Goal: Transaction & Acquisition: Purchase product/service

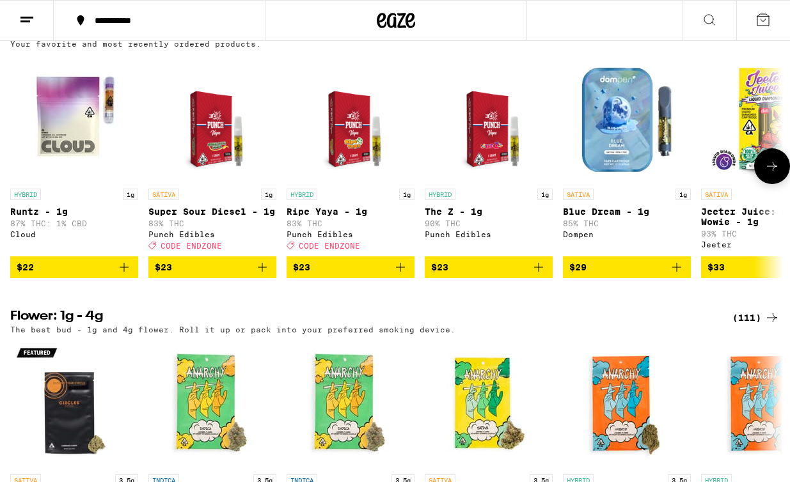
scroll to position [1038, 0]
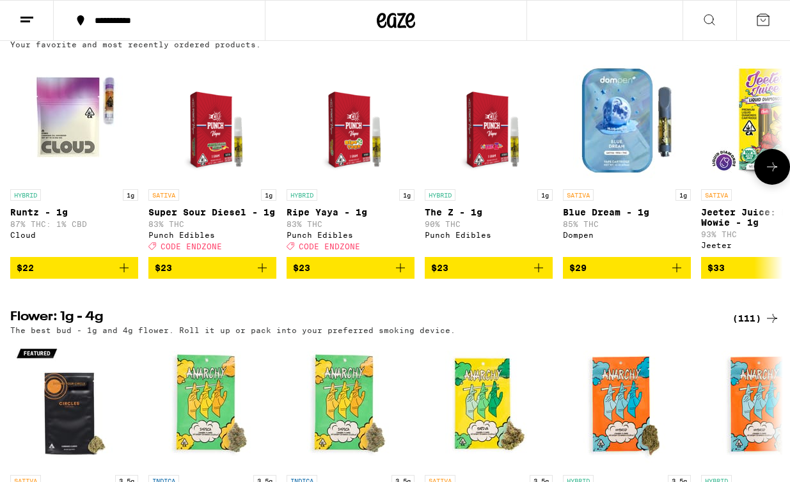
click at [264, 276] on icon "Add to bag" at bounding box center [262, 267] width 15 height 15
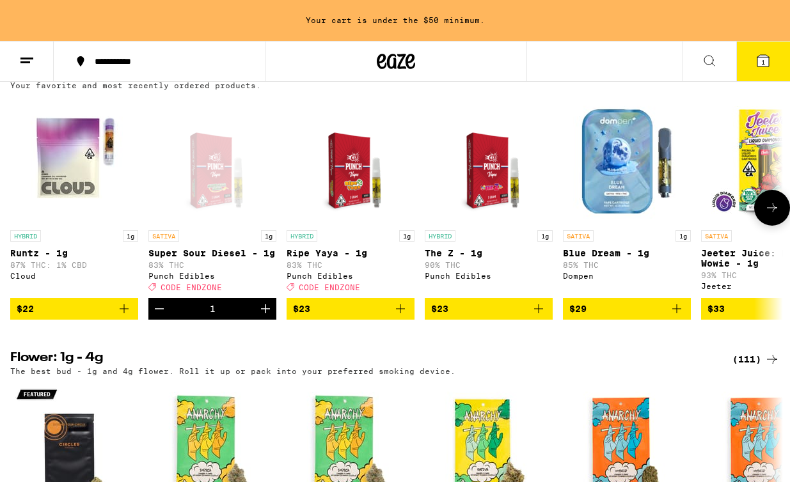
scroll to position [1079, 0]
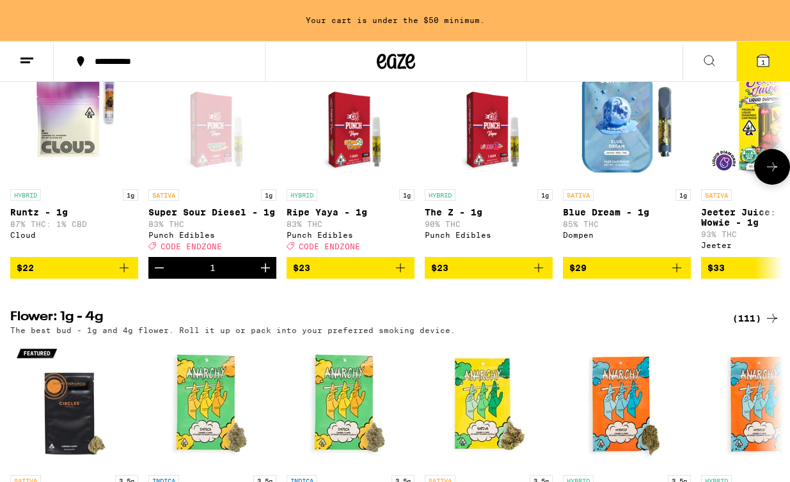
click at [264, 276] on icon "Increment" at bounding box center [265, 267] width 15 height 15
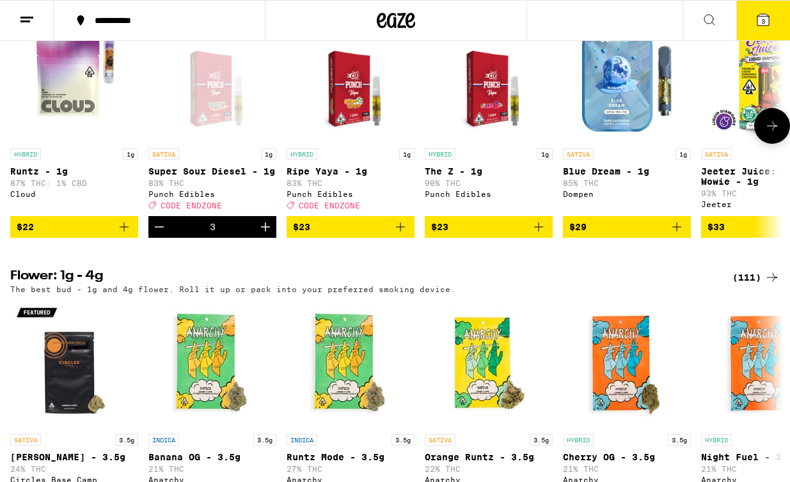
scroll to position [1038, 0]
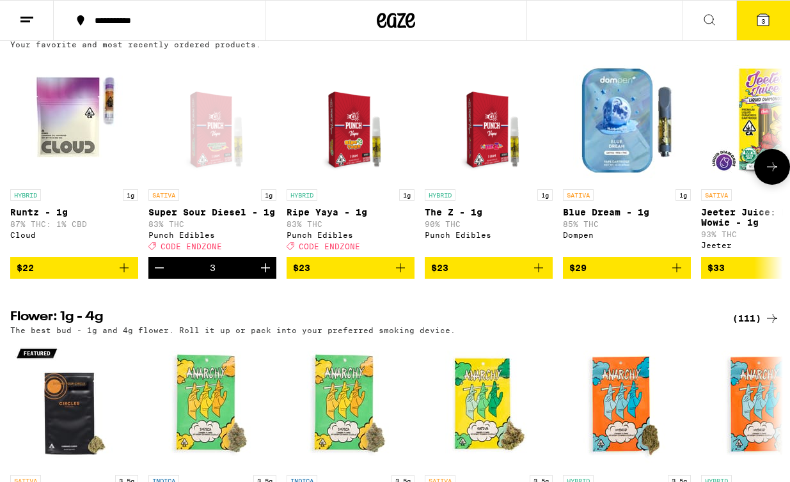
click at [264, 276] on icon "Increment" at bounding box center [265, 267] width 15 height 15
click at [403, 276] on icon "Add to bag" at bounding box center [400, 267] width 15 height 15
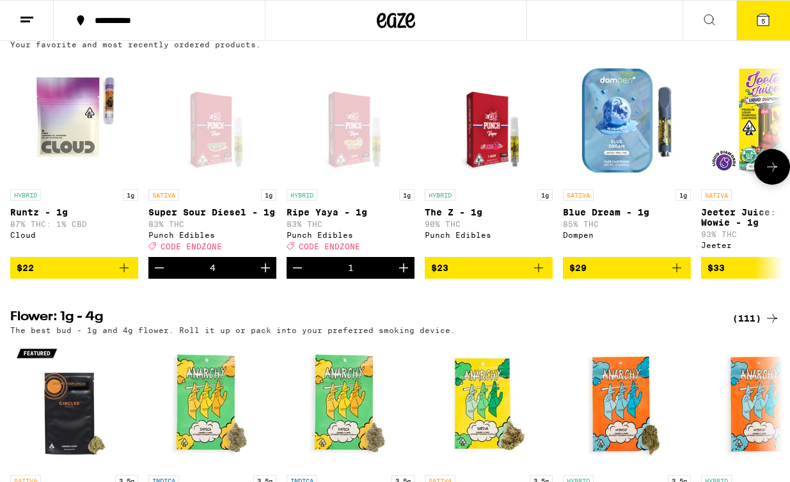
click at [403, 272] on icon "Increment" at bounding box center [403, 268] width 9 height 9
click at [659, 29] on button "8" at bounding box center [763, 21] width 54 height 40
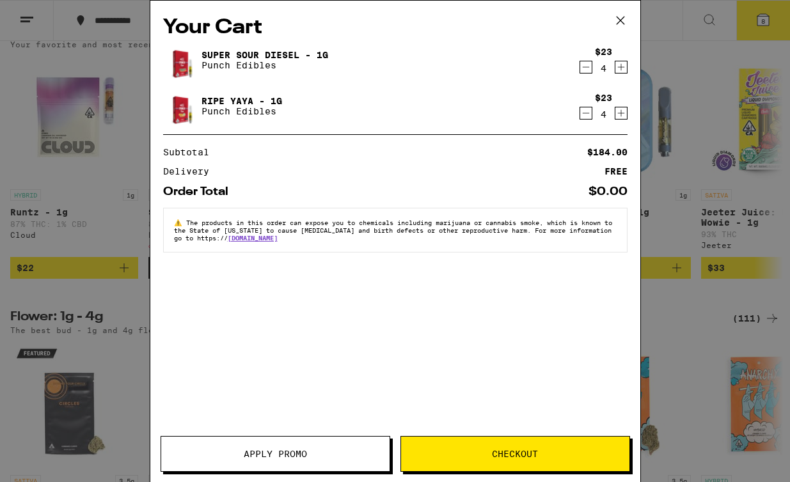
click at [298, 453] on span "Apply Promo" at bounding box center [275, 454] width 63 height 9
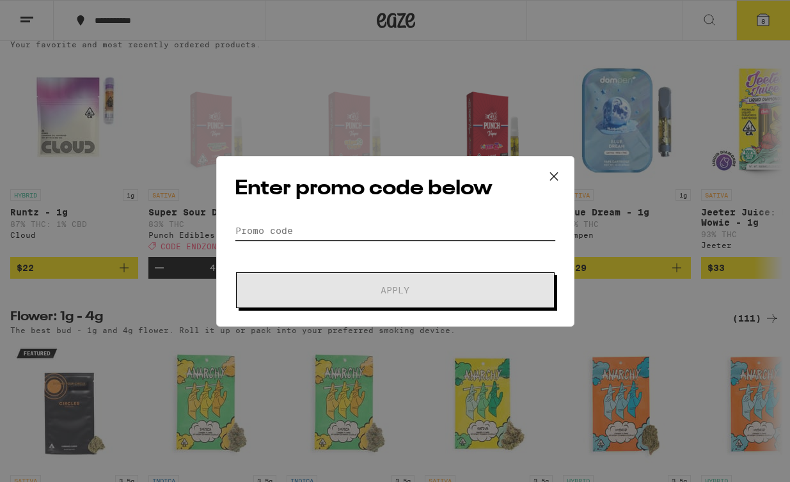
click at [275, 236] on input "Promo Code" at bounding box center [395, 230] width 321 height 19
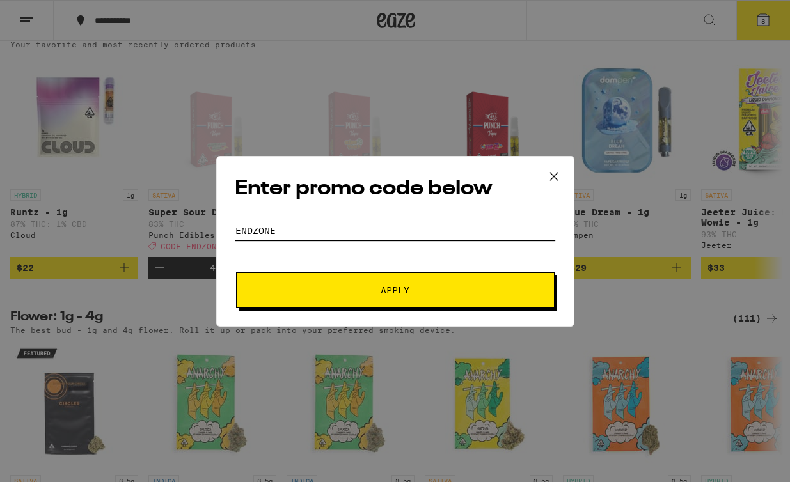
type input "endzone"
click at [329, 283] on button "Apply" at bounding box center [395, 290] width 319 height 36
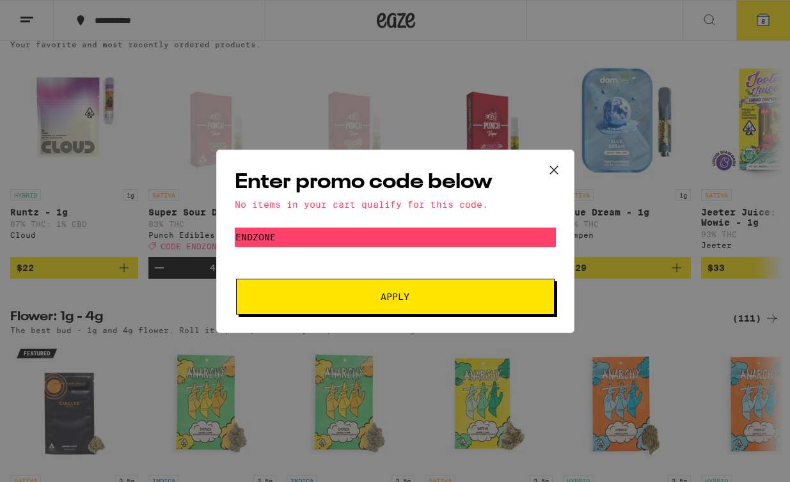
click at [555, 164] on icon at bounding box center [553, 170] width 19 height 19
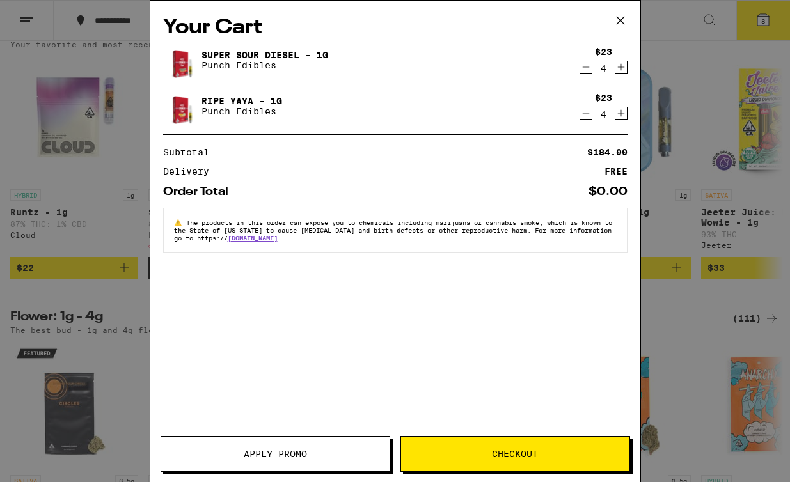
click at [619, 18] on icon at bounding box center [620, 21] width 8 height 8
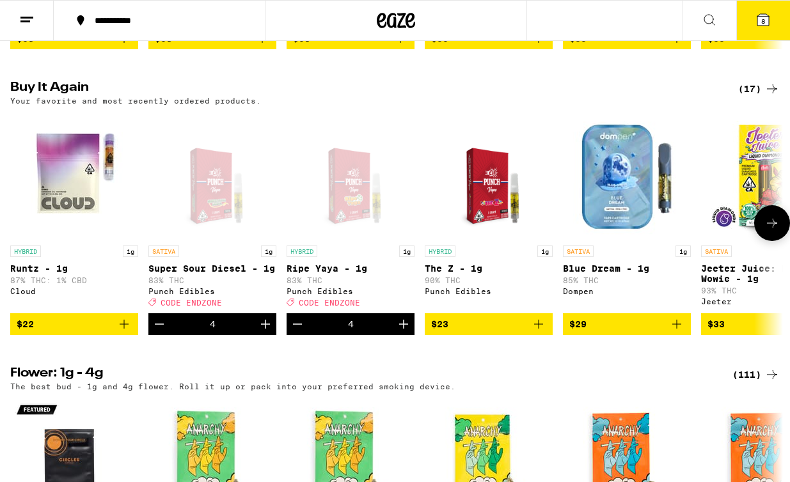
scroll to position [984, 0]
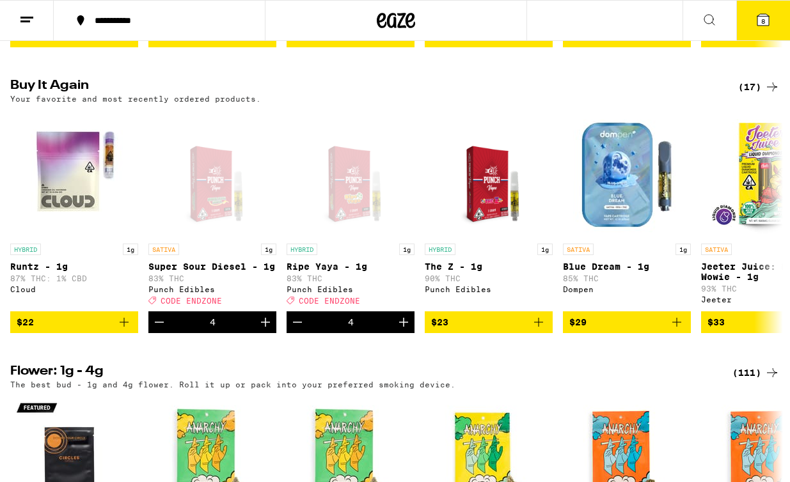
click at [769, 19] on icon at bounding box center [762, 19] width 15 height 15
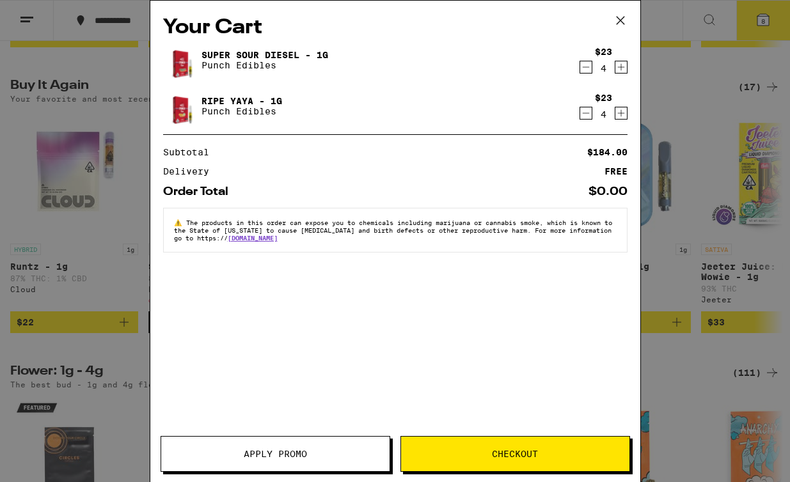
click at [249, 465] on button "Apply Promo" at bounding box center [276, 454] width 230 height 36
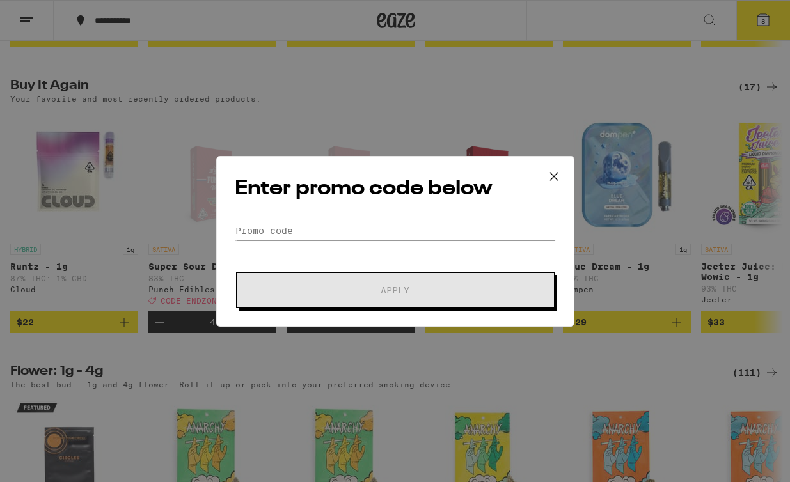
click at [324, 242] on form "Promo Code Apply" at bounding box center [395, 264] width 321 height 87
click at [324, 235] on input "Promo Code" at bounding box center [395, 230] width 321 height 19
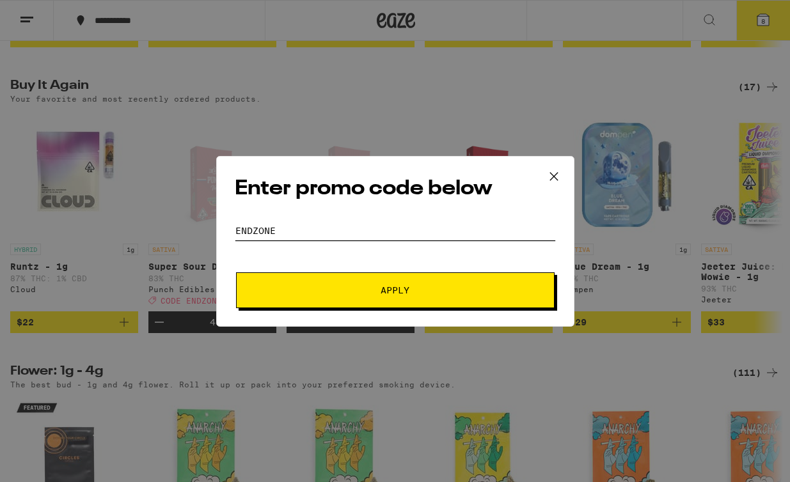
type input "endzone"
click at [360, 281] on button "Apply" at bounding box center [395, 290] width 319 height 36
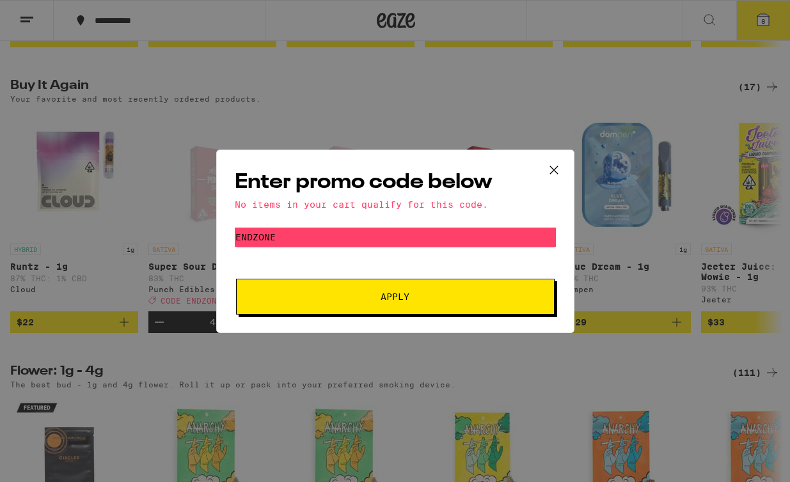
click at [358, 296] on span "Apply" at bounding box center [395, 296] width 230 height 9
click at [560, 171] on icon at bounding box center [553, 170] width 19 height 19
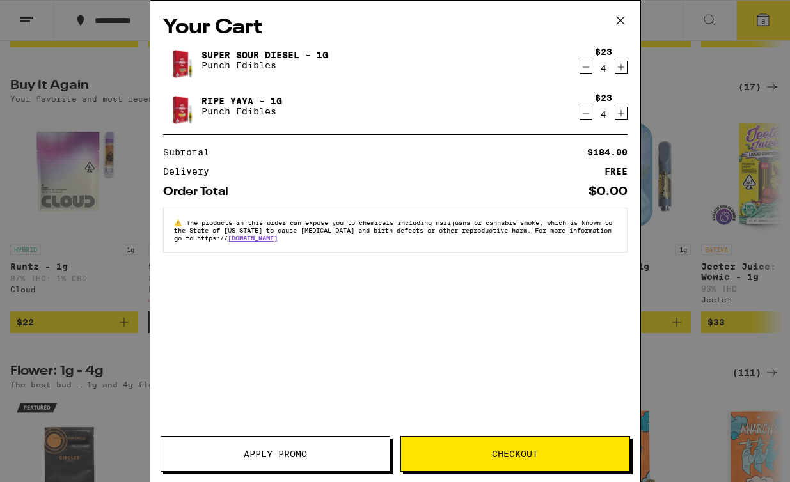
click at [418, 445] on button "Checkout" at bounding box center [515, 454] width 230 height 36
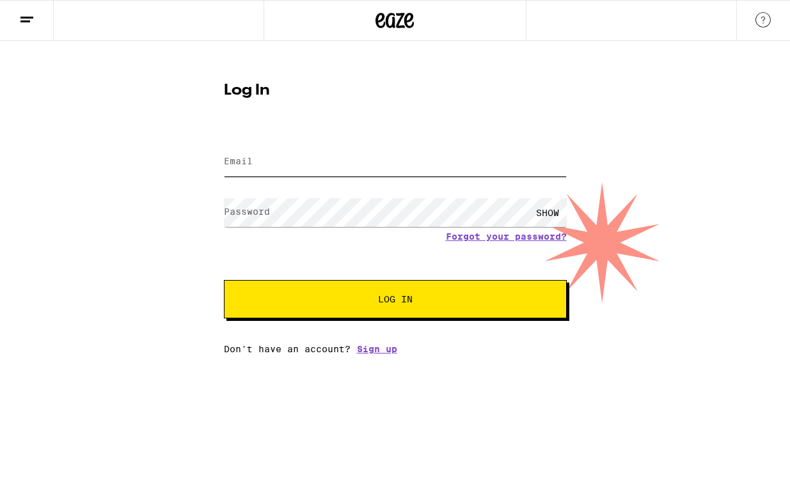
click at [288, 168] on input "Email" at bounding box center [395, 162] width 343 height 29
type input "mattcmenezes@gmail.com"
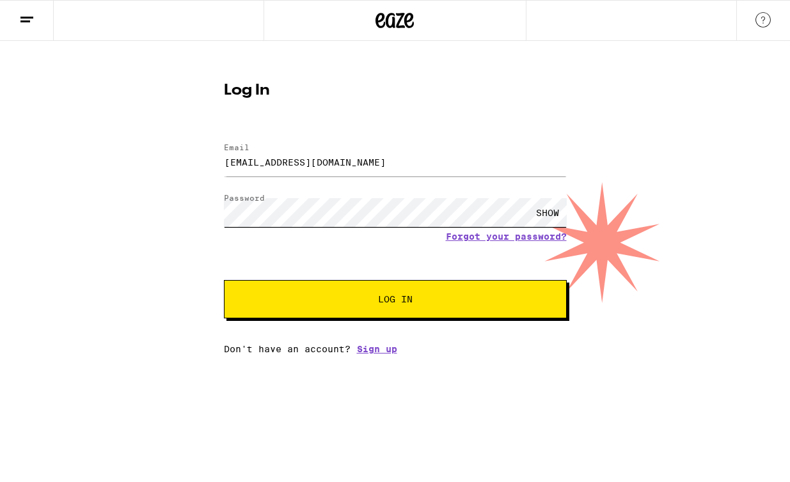
click at [224, 280] on button "Log In" at bounding box center [395, 299] width 343 height 38
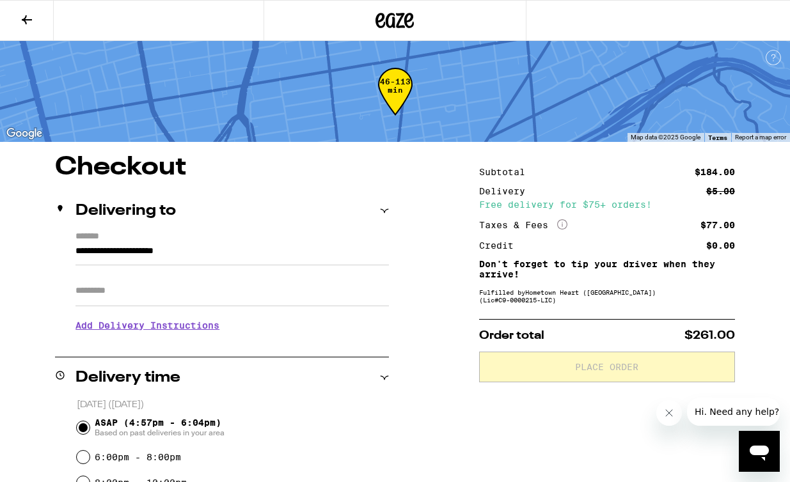
click at [31, 28] on button at bounding box center [27, 21] width 54 height 40
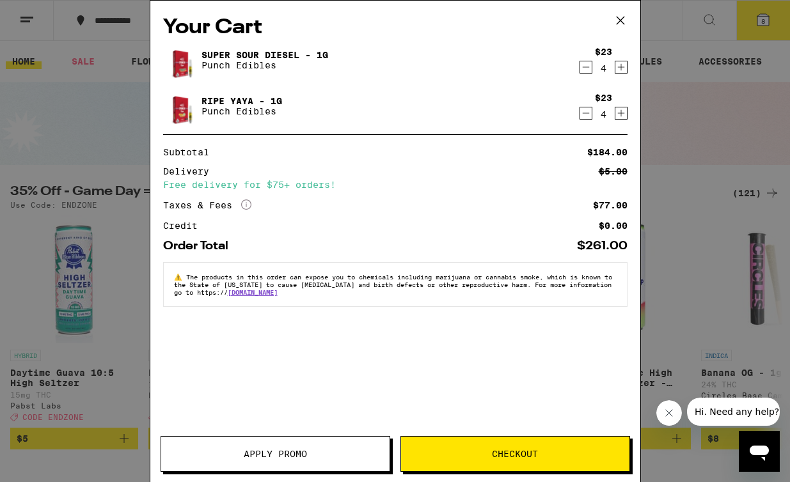
click at [279, 450] on span "Apply Promo" at bounding box center [275, 454] width 63 height 9
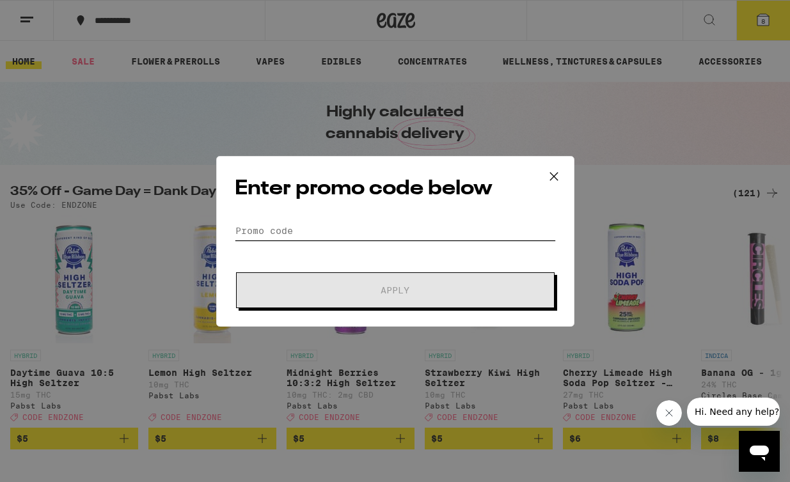
click at [280, 226] on input "Promo Code" at bounding box center [395, 230] width 321 height 19
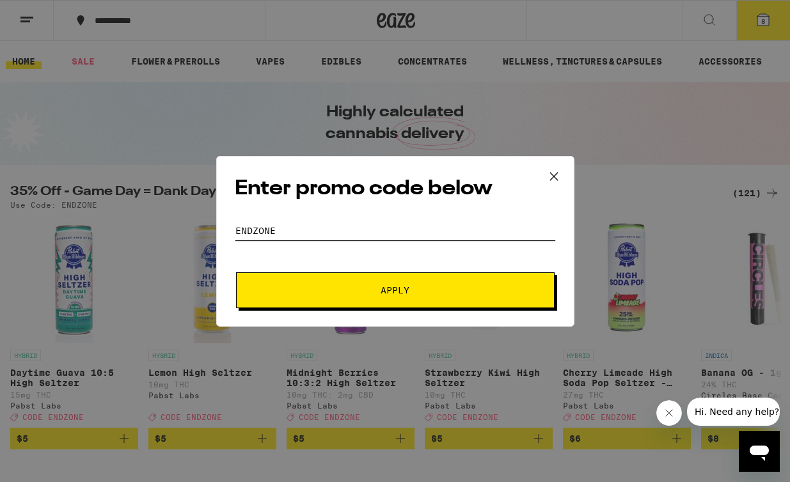
type input "endzone"
click at [236, 272] on button "Apply" at bounding box center [395, 290] width 319 height 36
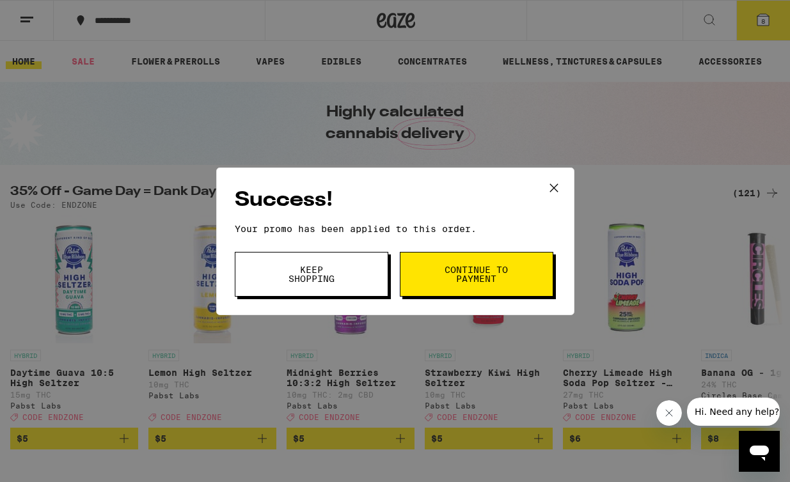
click at [471, 262] on button "Continue to payment" at bounding box center [477, 274] width 154 height 45
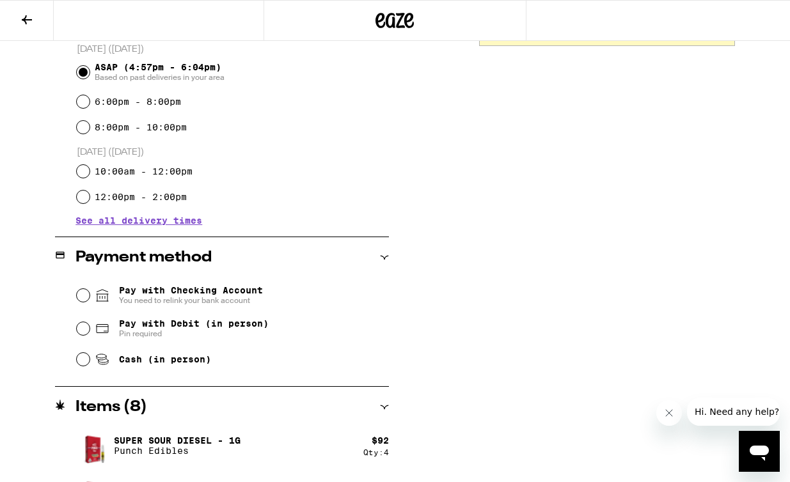
scroll to position [358, 0]
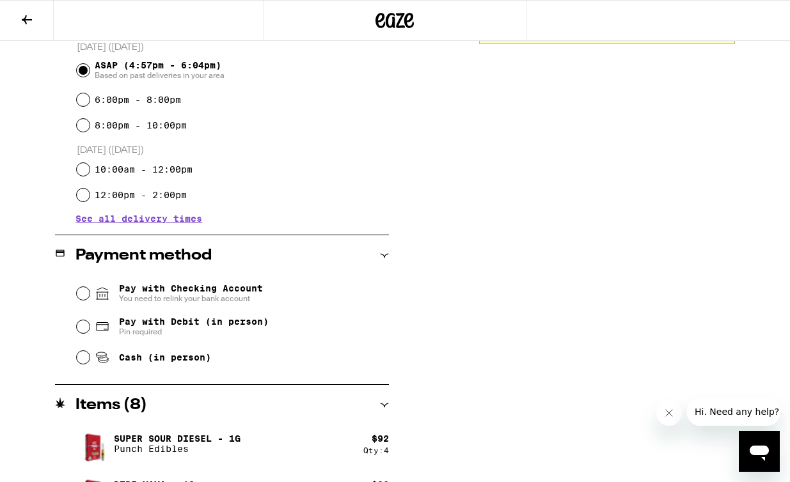
click at [165, 322] on span "Pay with Debit (in person)" at bounding box center [194, 322] width 150 height 10
click at [90, 322] on input "Pay with Debit (in person) Pin required" at bounding box center [83, 326] width 13 height 13
radio input "true"
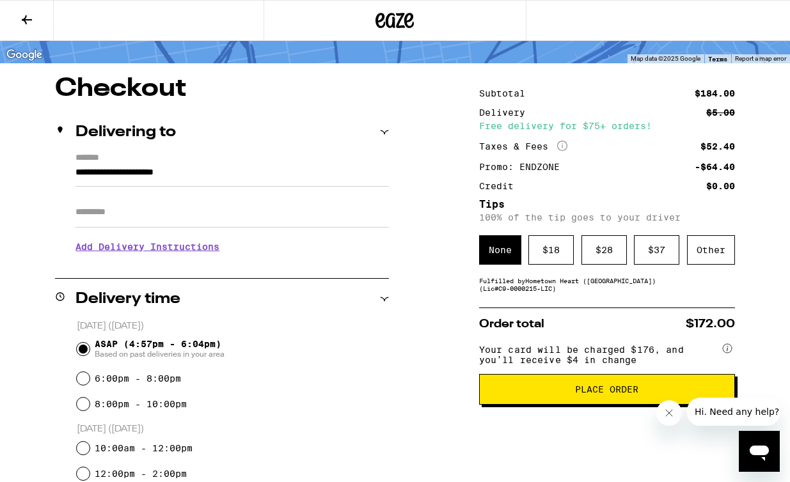
scroll to position [79, 0]
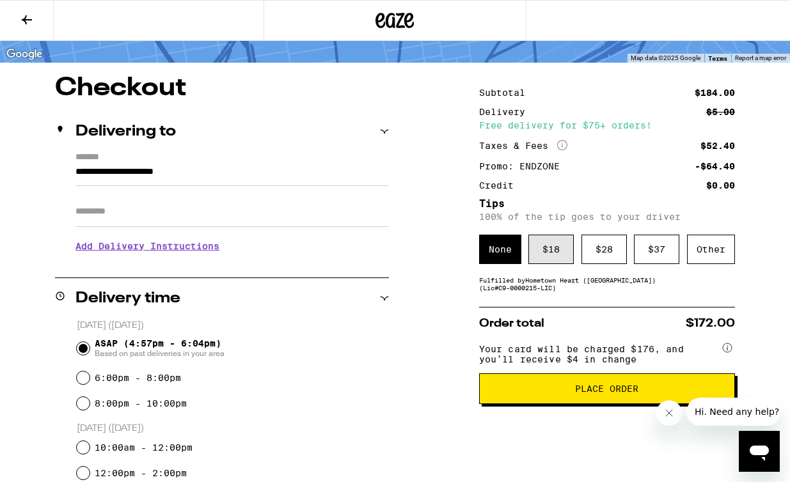
click at [542, 259] on div "$ 18" at bounding box center [550, 249] width 45 height 29
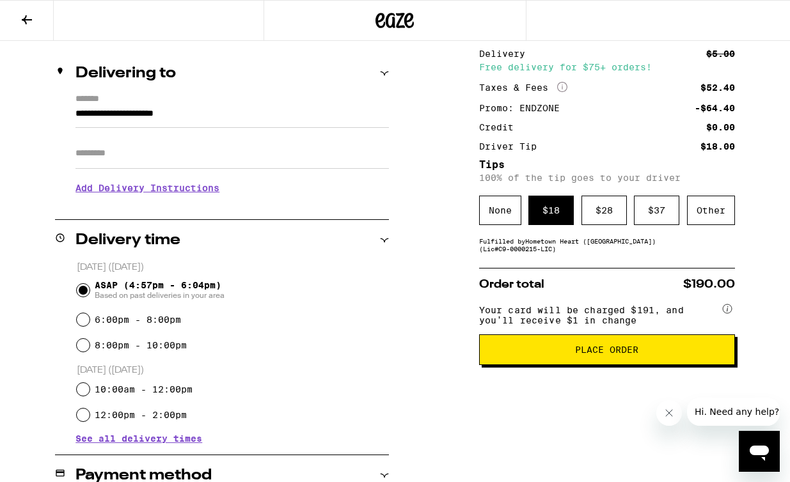
scroll to position [139, 0]
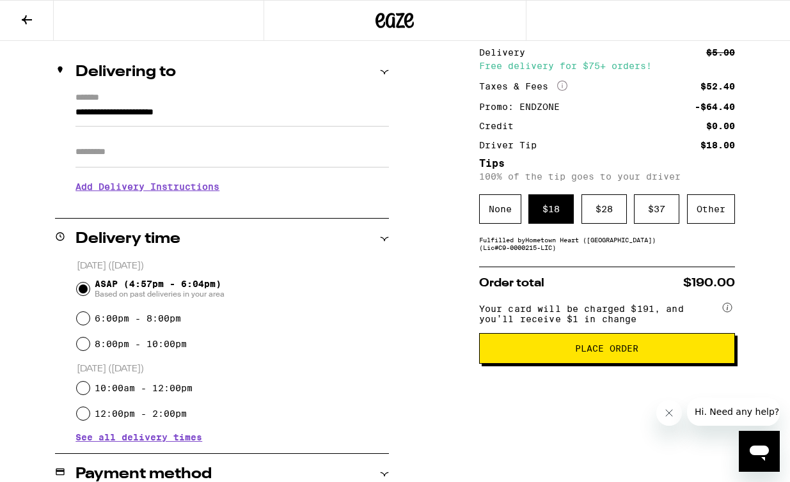
click at [518, 353] on span "Place Order" at bounding box center [607, 348] width 234 height 9
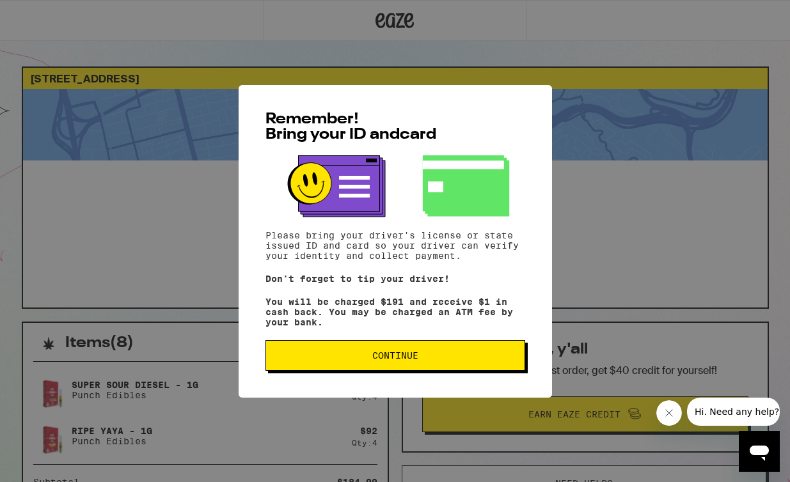
click at [418, 370] on button "Continue" at bounding box center [395, 355] width 260 height 31
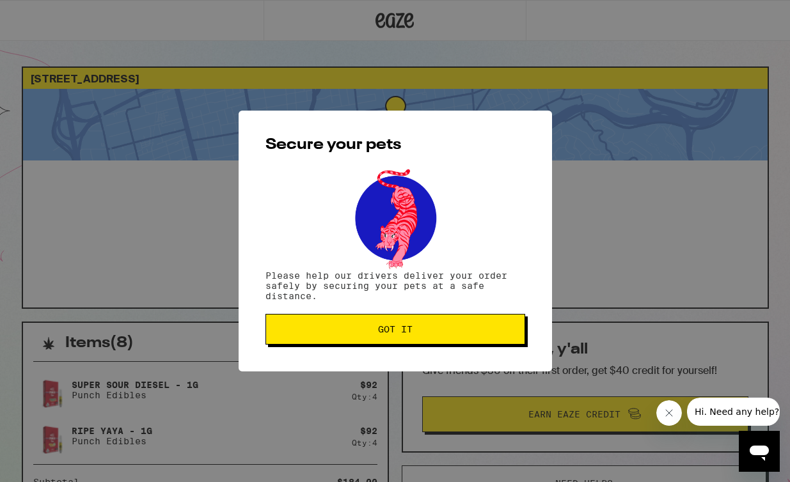
click at [390, 317] on button "Got it" at bounding box center [395, 329] width 260 height 31
